Goal: Task Accomplishment & Management: Use online tool/utility

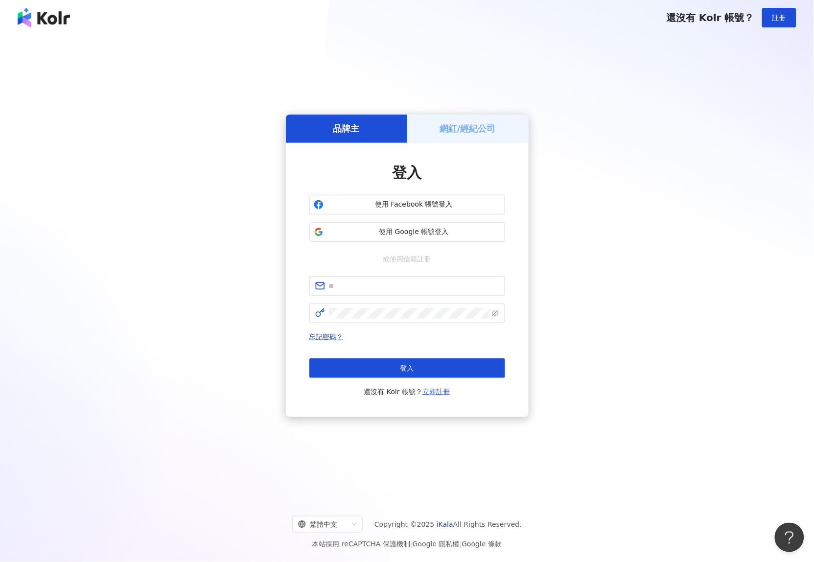
click at [458, 125] on h5 "網紅/經紀公司" at bounding box center [467, 128] width 56 height 12
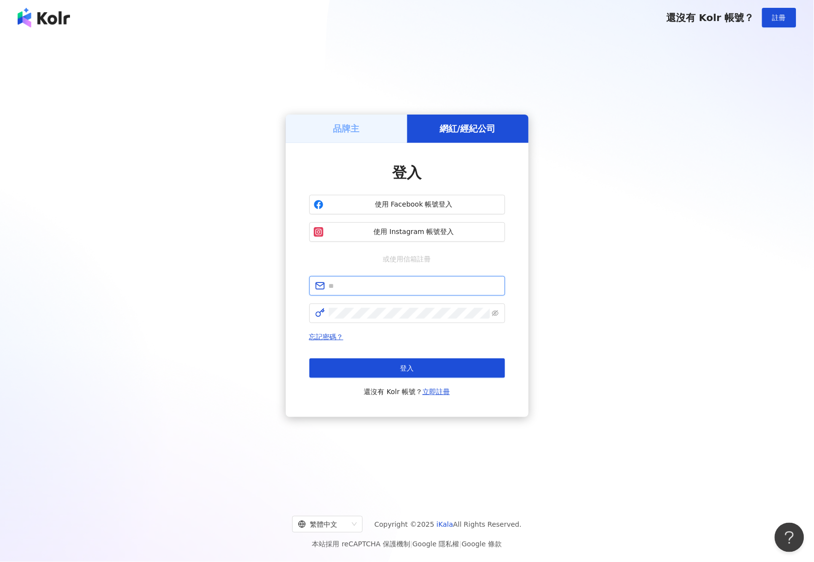
click at [342, 284] on input "text" at bounding box center [414, 285] width 170 height 11
paste input "**********"
type input "**********"
click at [369, 322] on span at bounding box center [407, 313] width 196 height 20
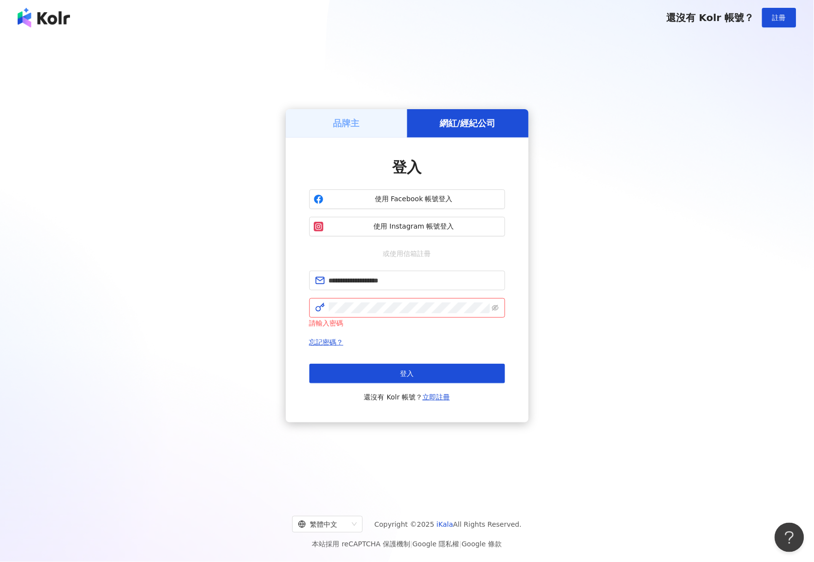
click at [434, 374] on button "登入" at bounding box center [407, 374] width 196 height 20
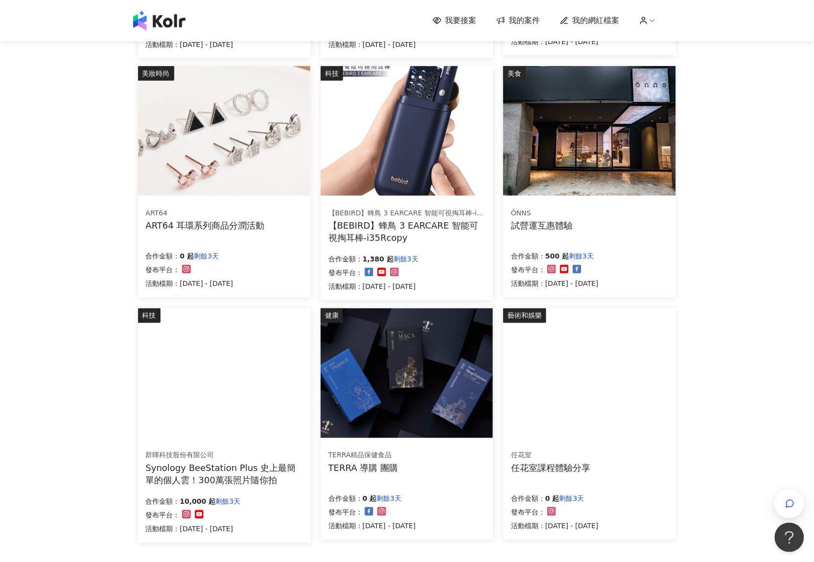
scroll to position [489, 0]
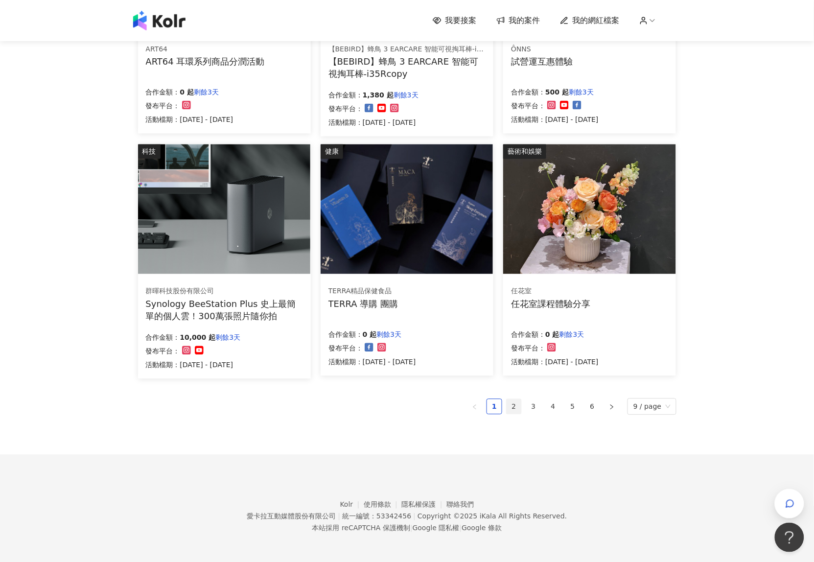
click at [515, 402] on link "2" at bounding box center [513, 406] width 15 height 15
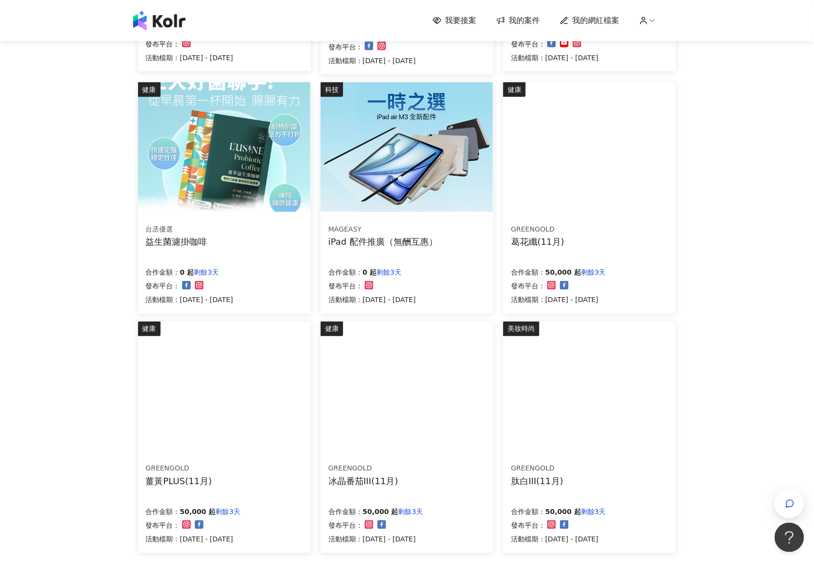
scroll to position [484, 0]
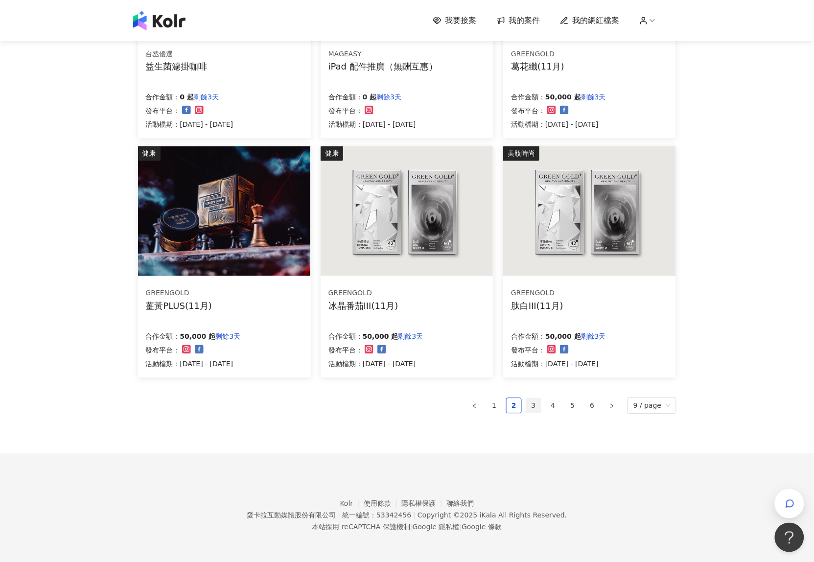
click at [533, 402] on link "3" at bounding box center [533, 405] width 15 height 15
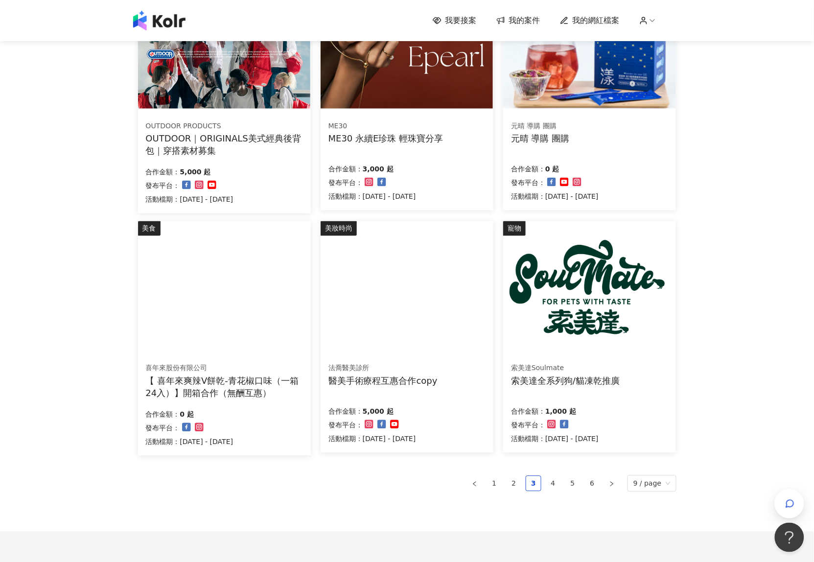
scroll to position [487, 0]
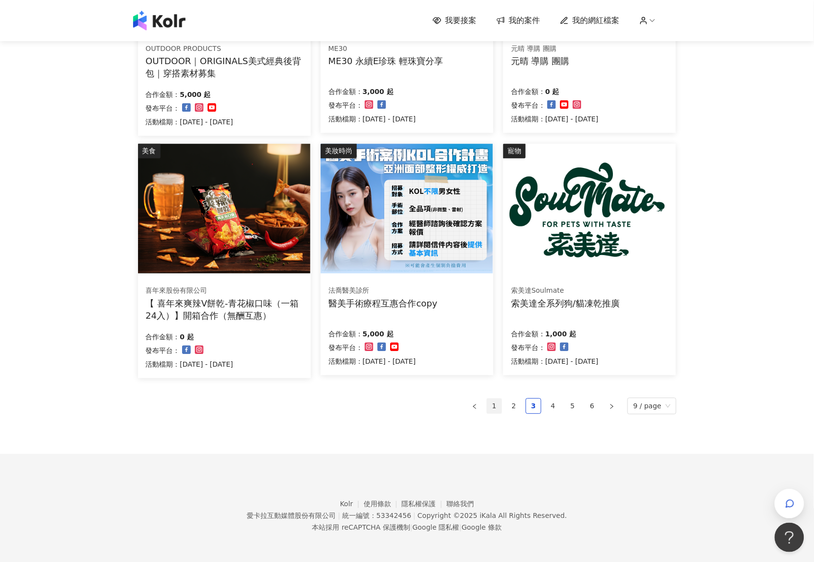
click at [501, 405] on link "1" at bounding box center [494, 406] width 15 height 15
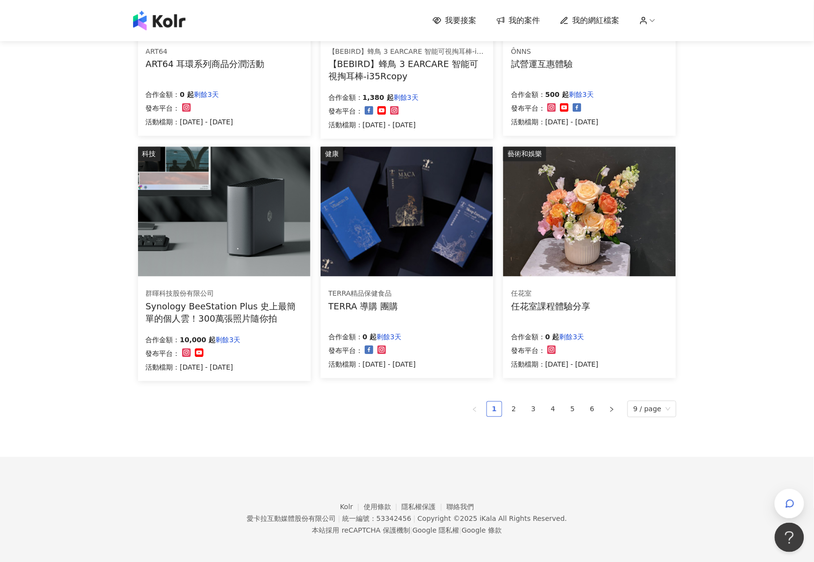
scroll to position [489, 0]
